Goal: Task Accomplishment & Management: Manage account settings

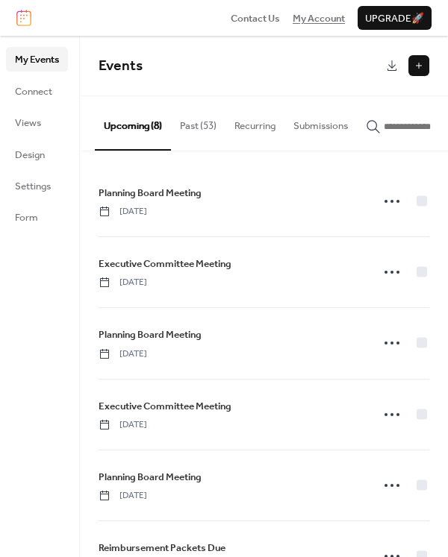
click at [319, 14] on span "My Account" at bounding box center [318, 18] width 52 height 15
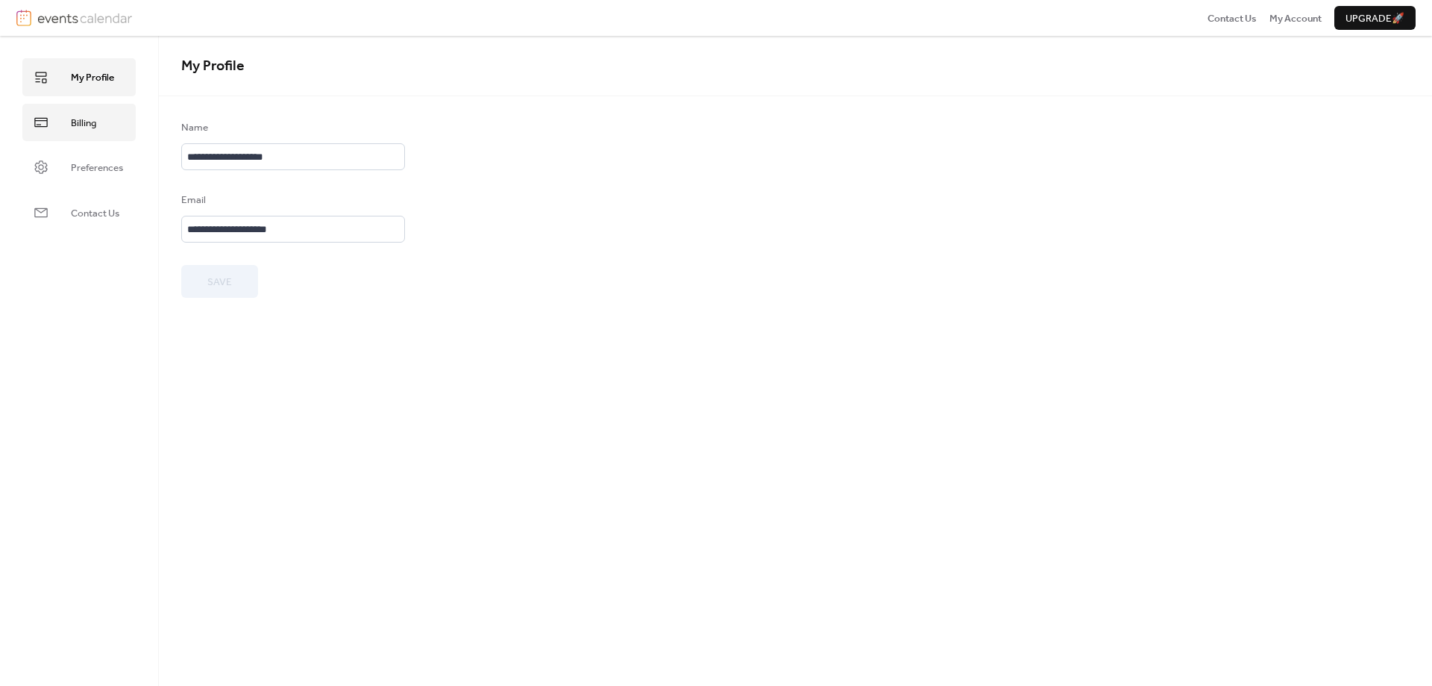
click at [48, 104] on link "Billing" at bounding box center [78, 122] width 113 height 37
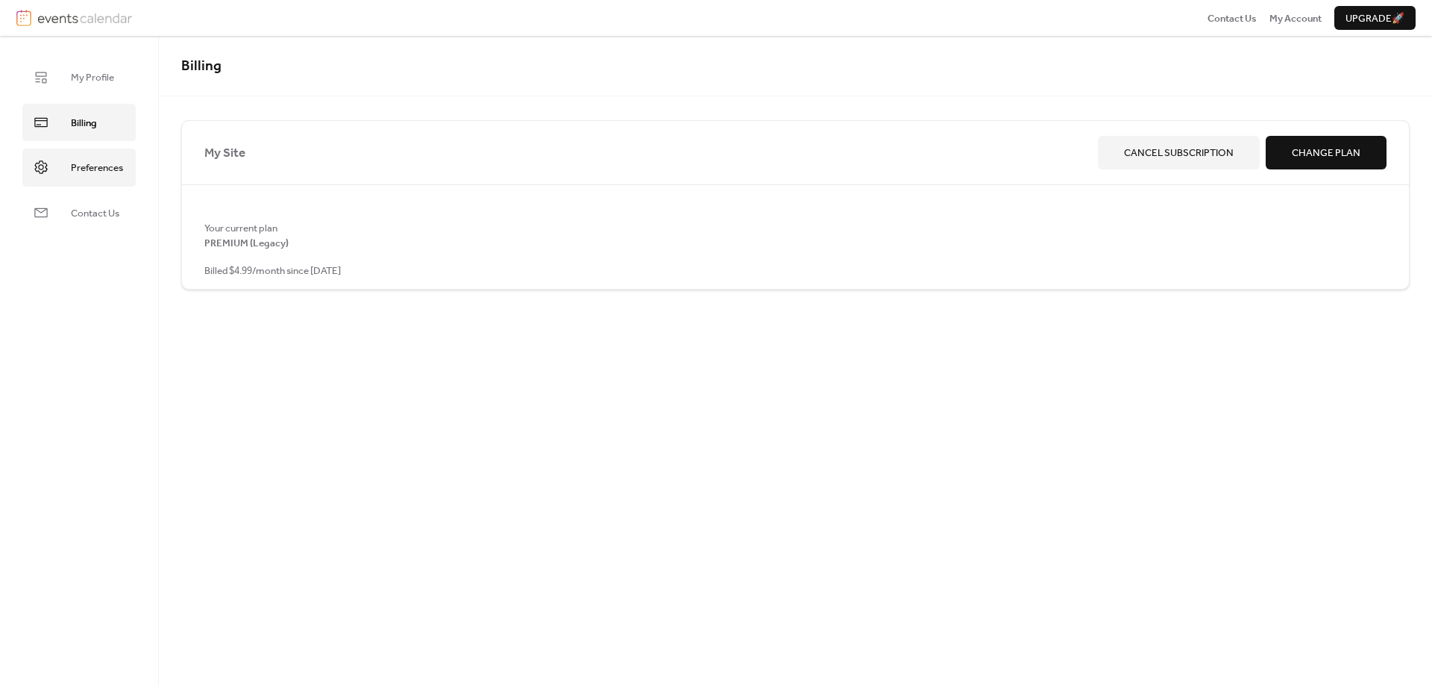
click at [87, 172] on span "Preferences" at bounding box center [97, 167] width 52 height 15
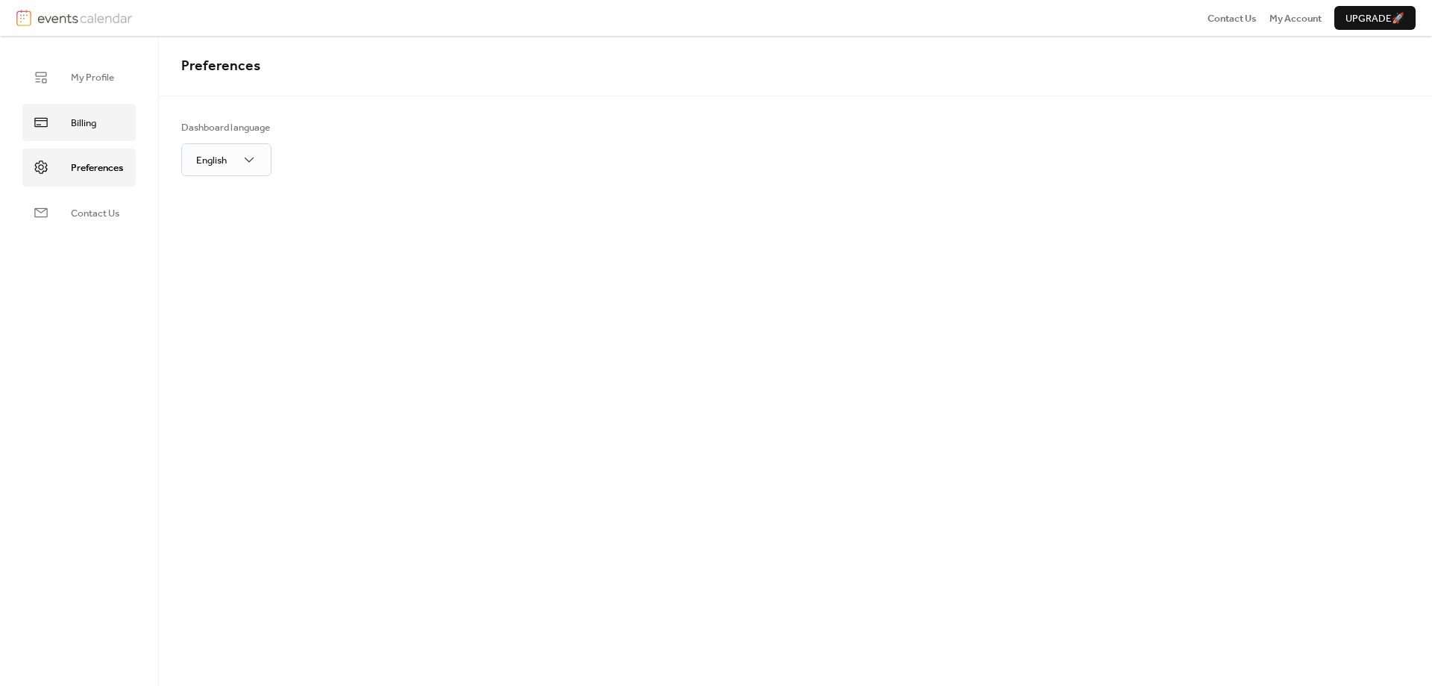
click at [87, 125] on span "Billing" at bounding box center [83, 123] width 25 height 15
